Goal: Information Seeking & Learning: Find specific fact

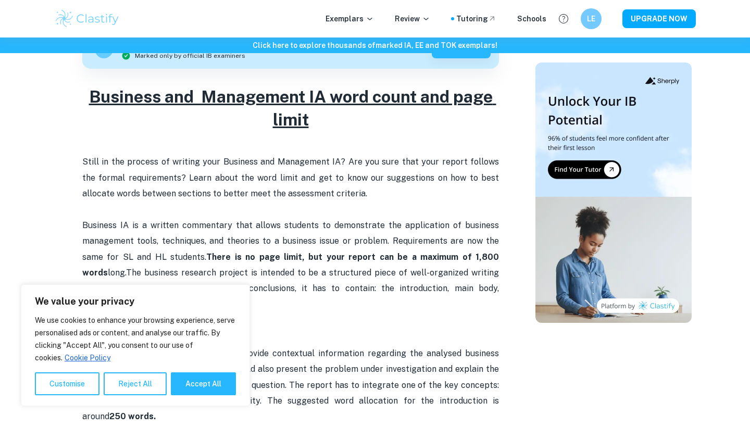
scroll to position [390, 0]
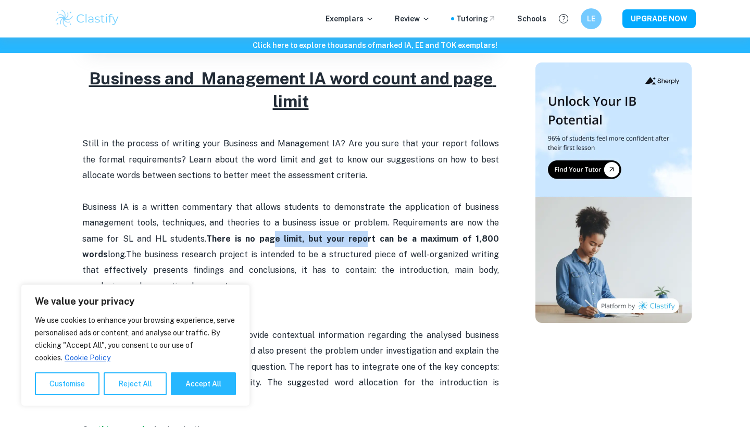
drag, startPoint x: 276, startPoint y: 237, endPoint x: 350, endPoint y: 267, distance: 79.4
click at [351, 250] on p "Business IA is a written commentary that allows students to demonstrate the app…" at bounding box center [290, 255] width 417 height 111
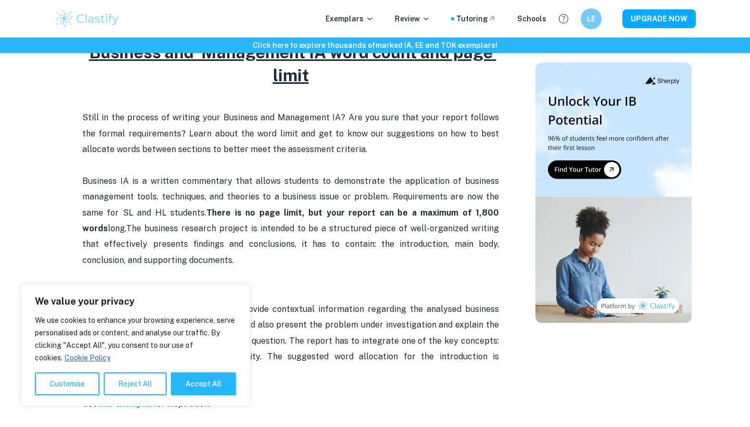
click at [347, 271] on p "Business IA is a written commentary that allows students to demonstrate the app…" at bounding box center [290, 229] width 417 height 111
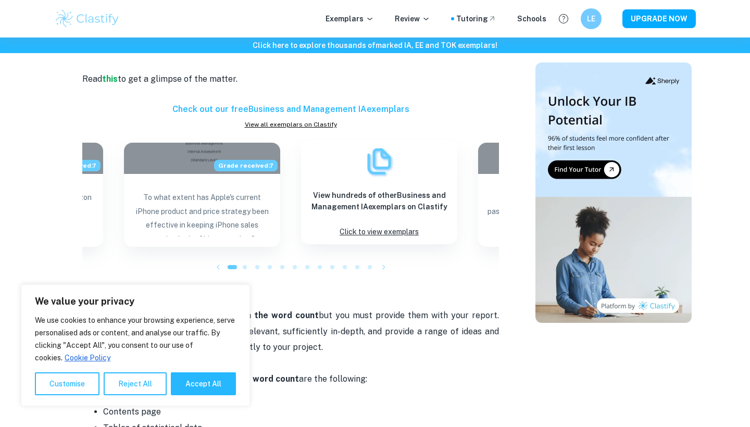
scroll to position [794, 0]
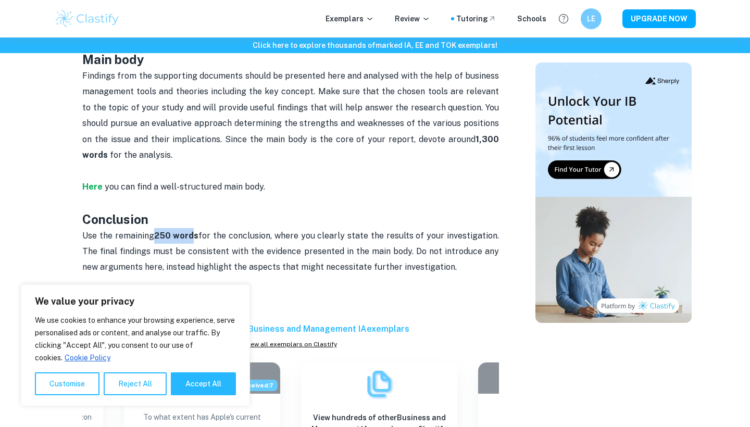
drag, startPoint x: 168, startPoint y: 230, endPoint x: 205, endPoint y: 225, distance: 37.3
click at [199, 231] on strong "250 words" at bounding box center [176, 236] width 45 height 10
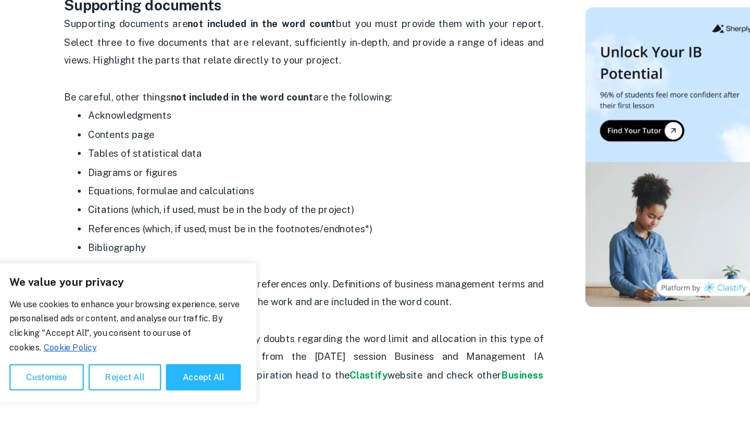
scroll to position [1253, 0]
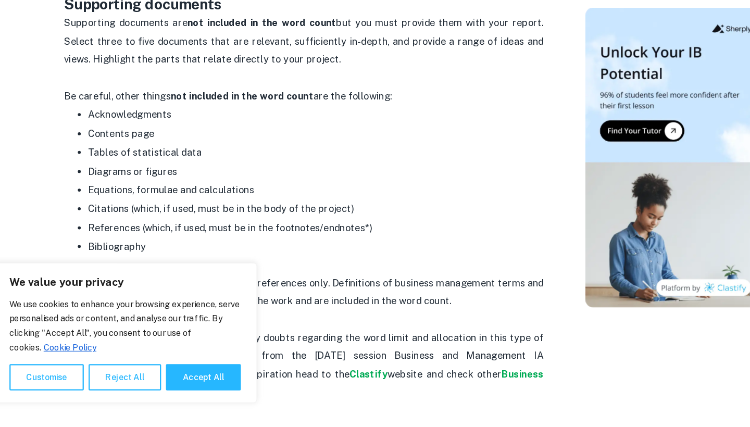
drag, startPoint x: 88, startPoint y: 131, endPoint x: 151, endPoint y: 146, distance: 64.3
click at [151, 147] on ul "Acknowledgments Contents page Tables of statistical data Diagrams or figures Eq…" at bounding box center [290, 212] width 417 height 131
drag, startPoint x: 112, startPoint y: 120, endPoint x: 162, endPoint y: 121, distance: 49.5
click at [166, 183] on span "Tables of statistical data" at bounding box center [152, 188] width 99 height 10
drag, startPoint x: 96, startPoint y: 100, endPoint x: 144, endPoint y: 106, distance: 48.3
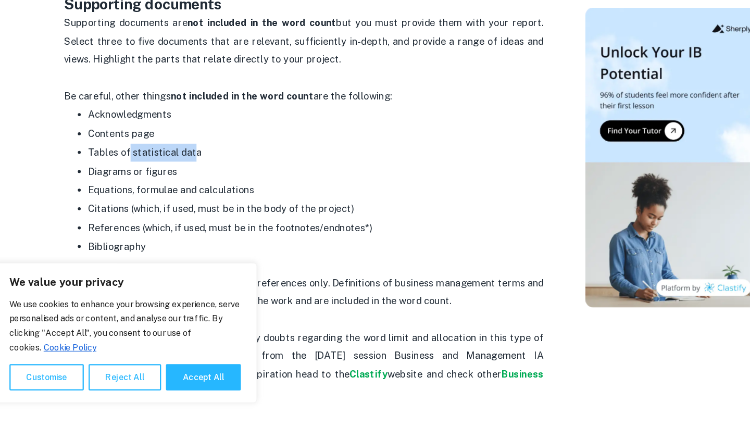
click at [145, 165] on p "Contents page" at bounding box center [301, 173] width 396 height 16
drag, startPoint x: 107, startPoint y: 91, endPoint x: 154, endPoint y: 97, distance: 47.9
click at [155, 148] on p "Acknowledgments" at bounding box center [301, 156] width 396 height 16
drag, startPoint x: 87, startPoint y: 168, endPoint x: 105, endPoint y: 174, distance: 19.1
click at [105, 230] on p "Citations (which, if used, must be in the body of the project)" at bounding box center [301, 238] width 396 height 16
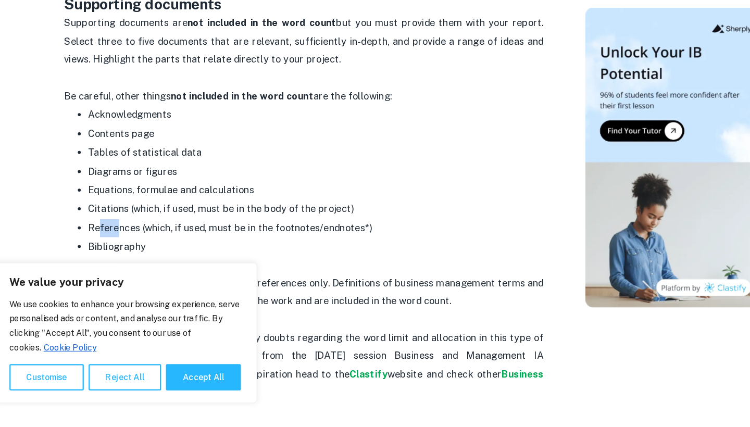
drag, startPoint x: 86, startPoint y: 189, endPoint x: 104, endPoint y: 193, distance: 18.2
click at [104, 249] on span "References (which, if used, must be in the footnotes/endnotes*)" at bounding box center [226, 254] width 247 height 10
drag, startPoint x: 95, startPoint y: 207, endPoint x: 112, endPoint y: 207, distance: 16.2
click at [112, 265] on span "Bibliography" at bounding box center [128, 270] width 51 height 10
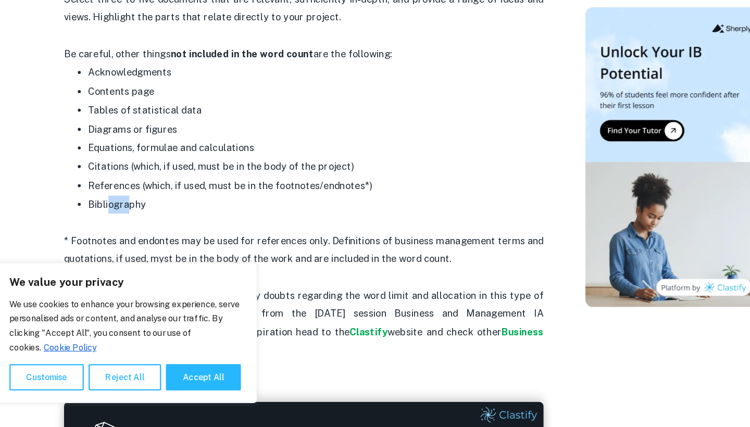
scroll to position [1293, 0]
